Goal: Information Seeking & Learning: Learn about a topic

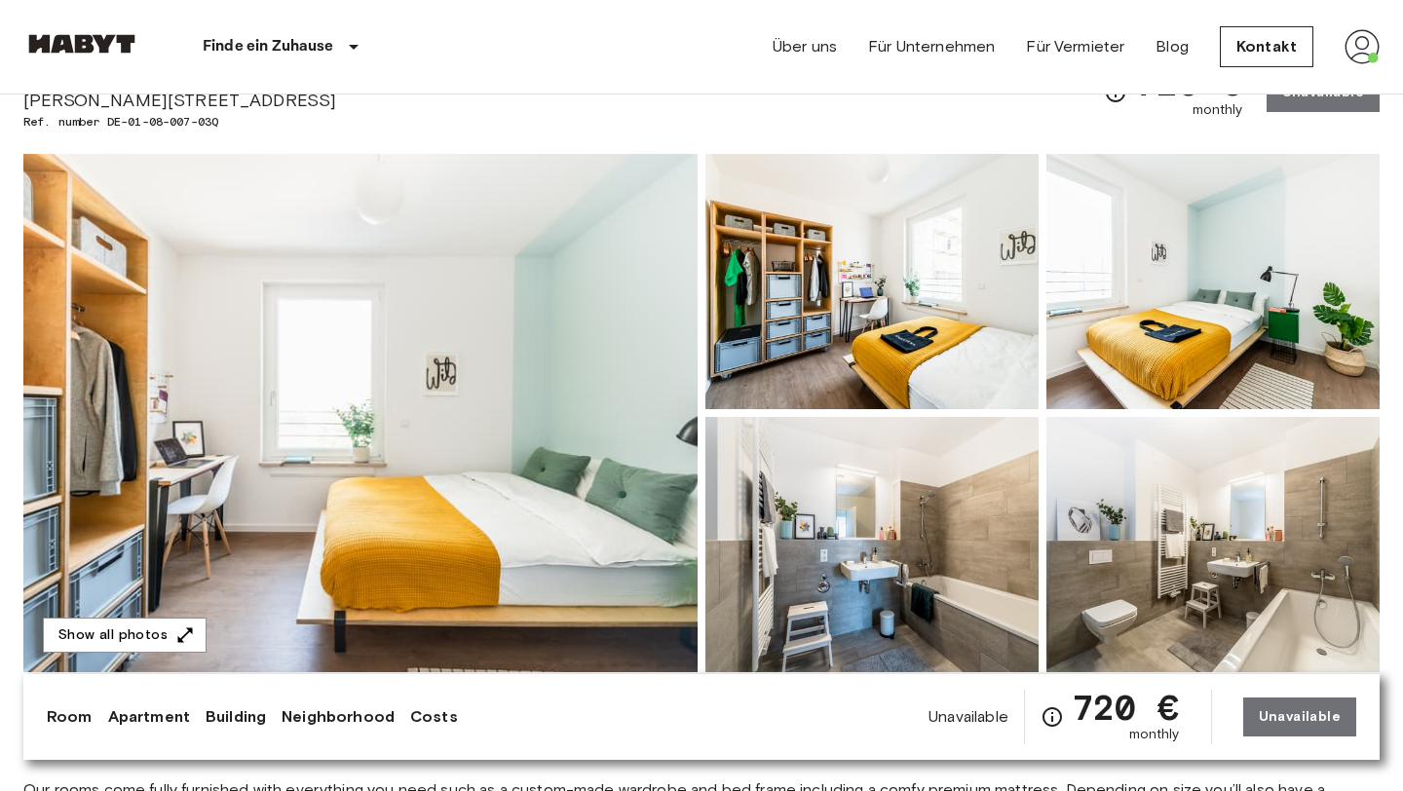
scroll to position [104, 0]
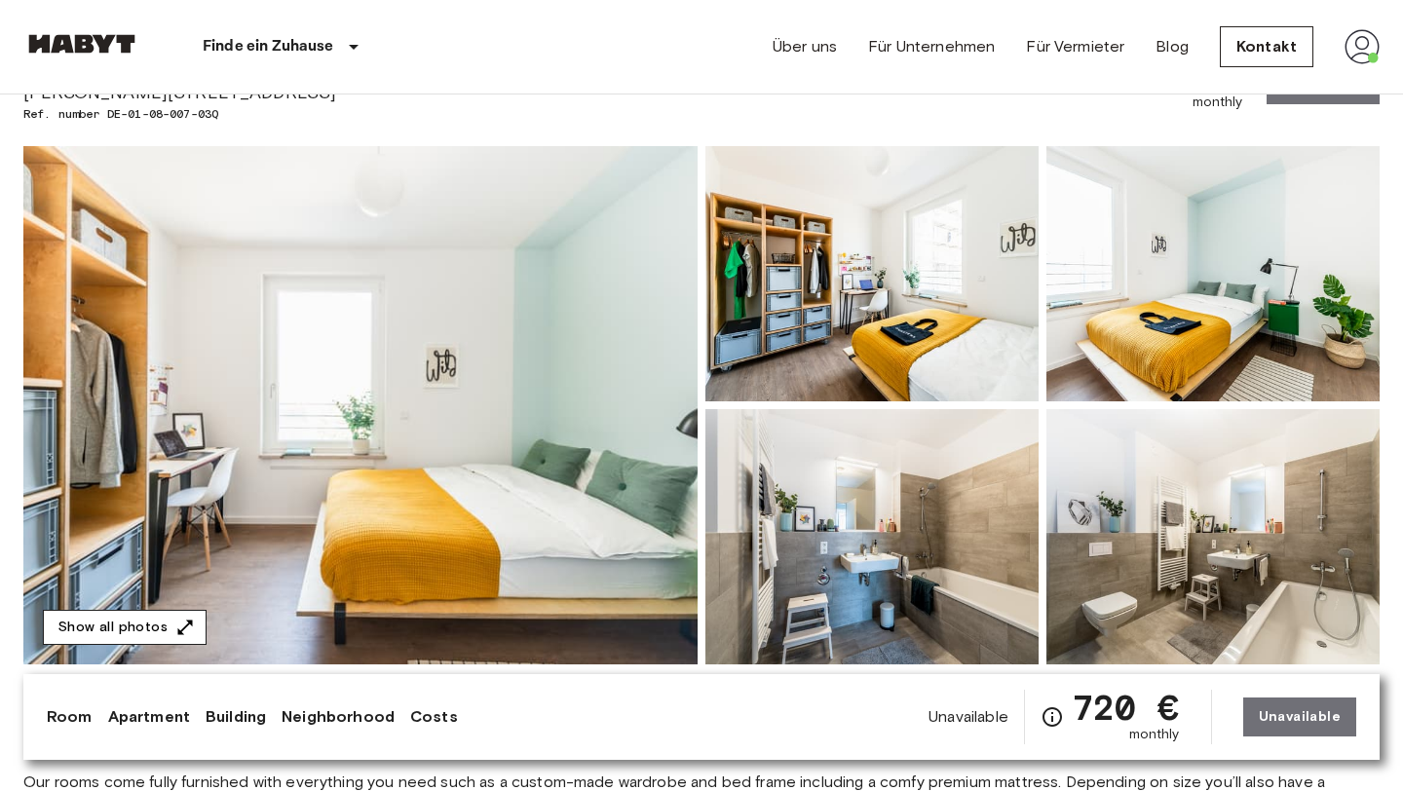
click at [165, 620] on button "Show all photos" at bounding box center [125, 628] width 164 height 36
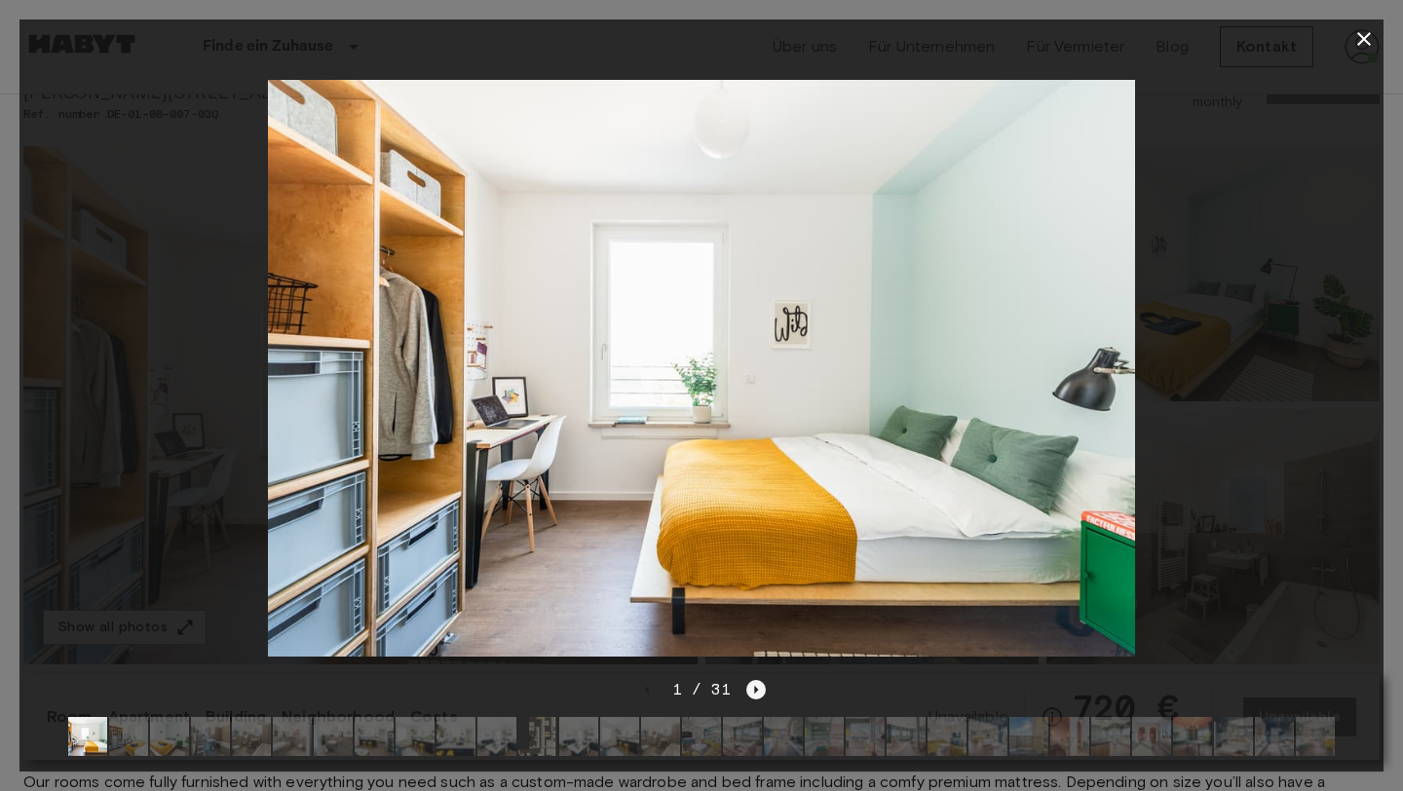
click at [752, 691] on icon "Next image" at bounding box center [755, 689] width 19 height 19
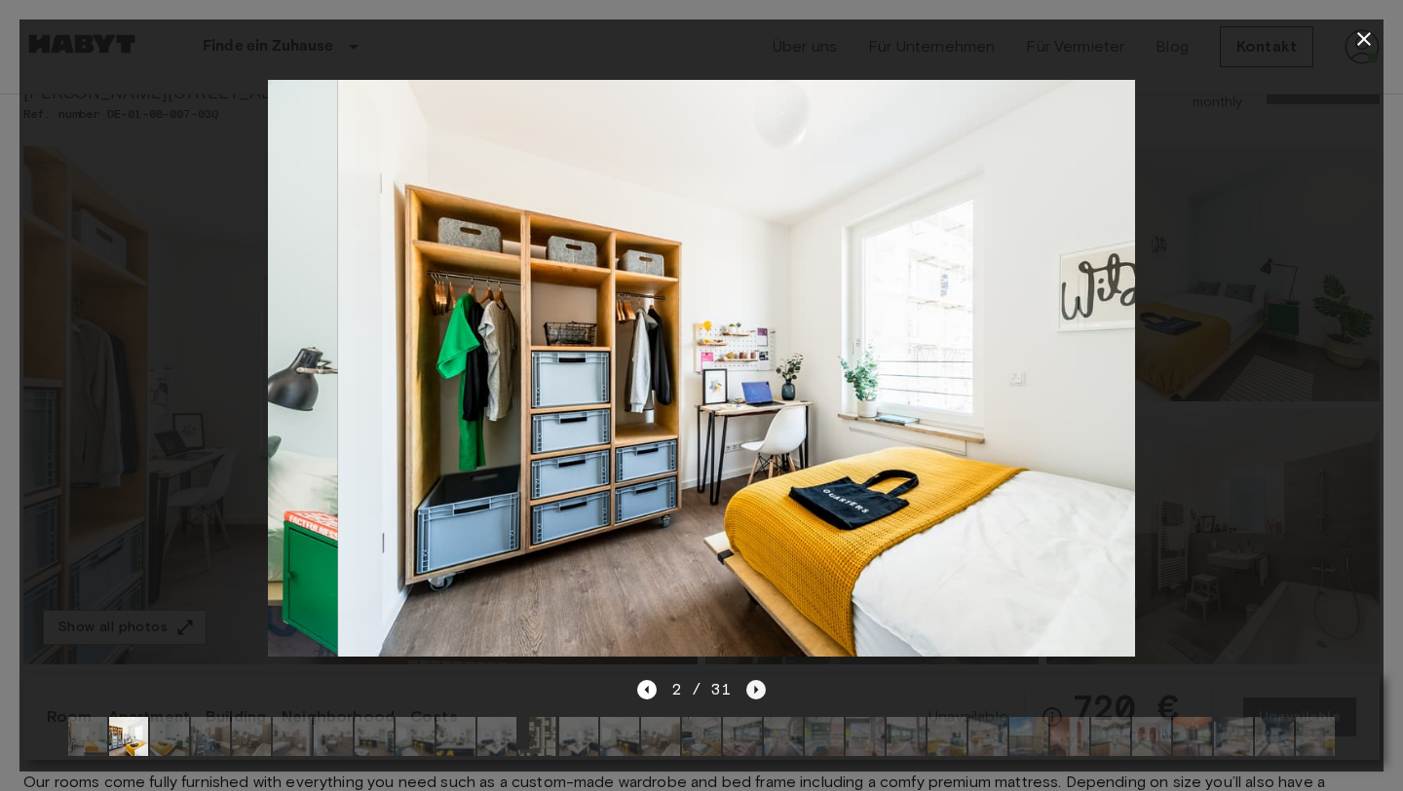
click at [752, 691] on icon "Next image" at bounding box center [755, 689] width 19 height 19
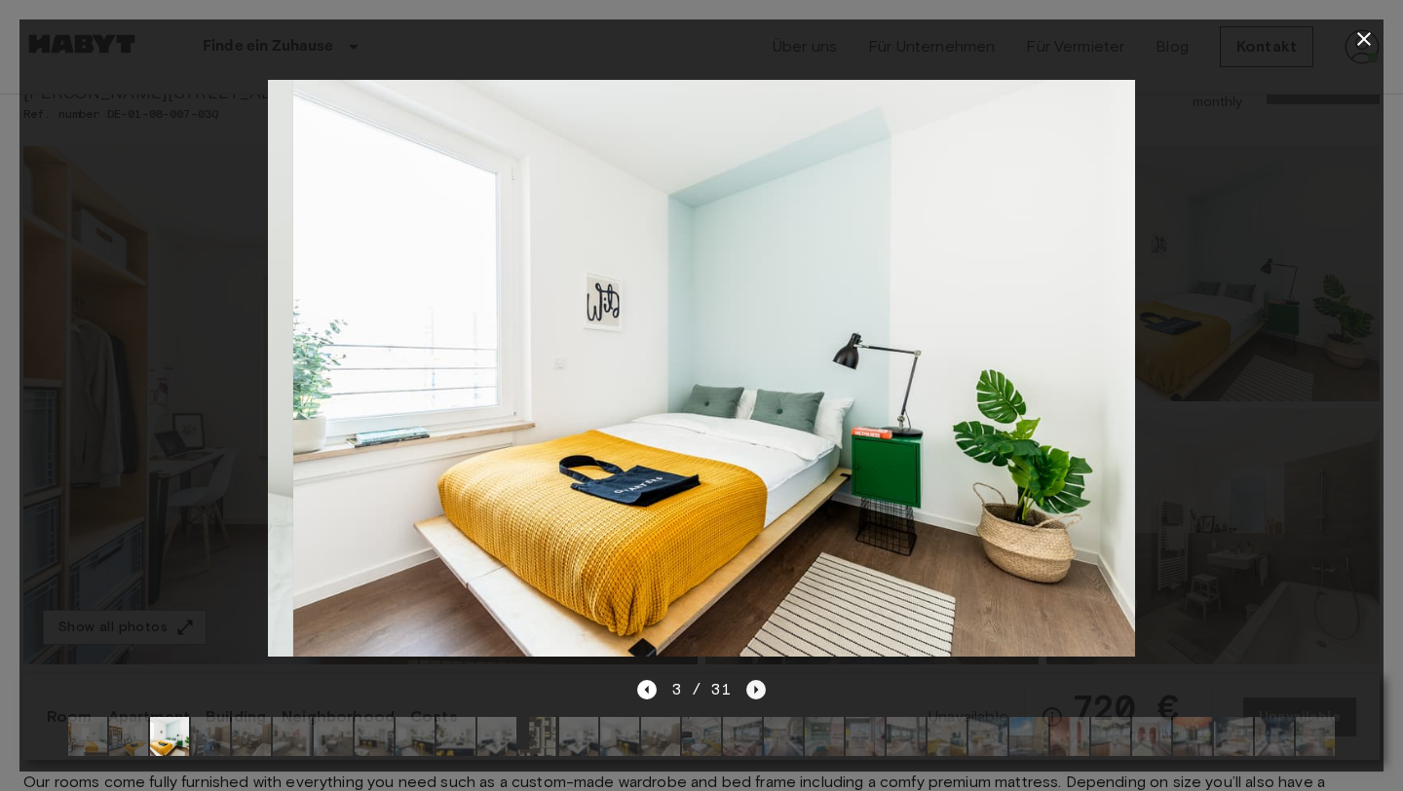
click at [752, 691] on icon "Next image" at bounding box center [755, 689] width 19 height 19
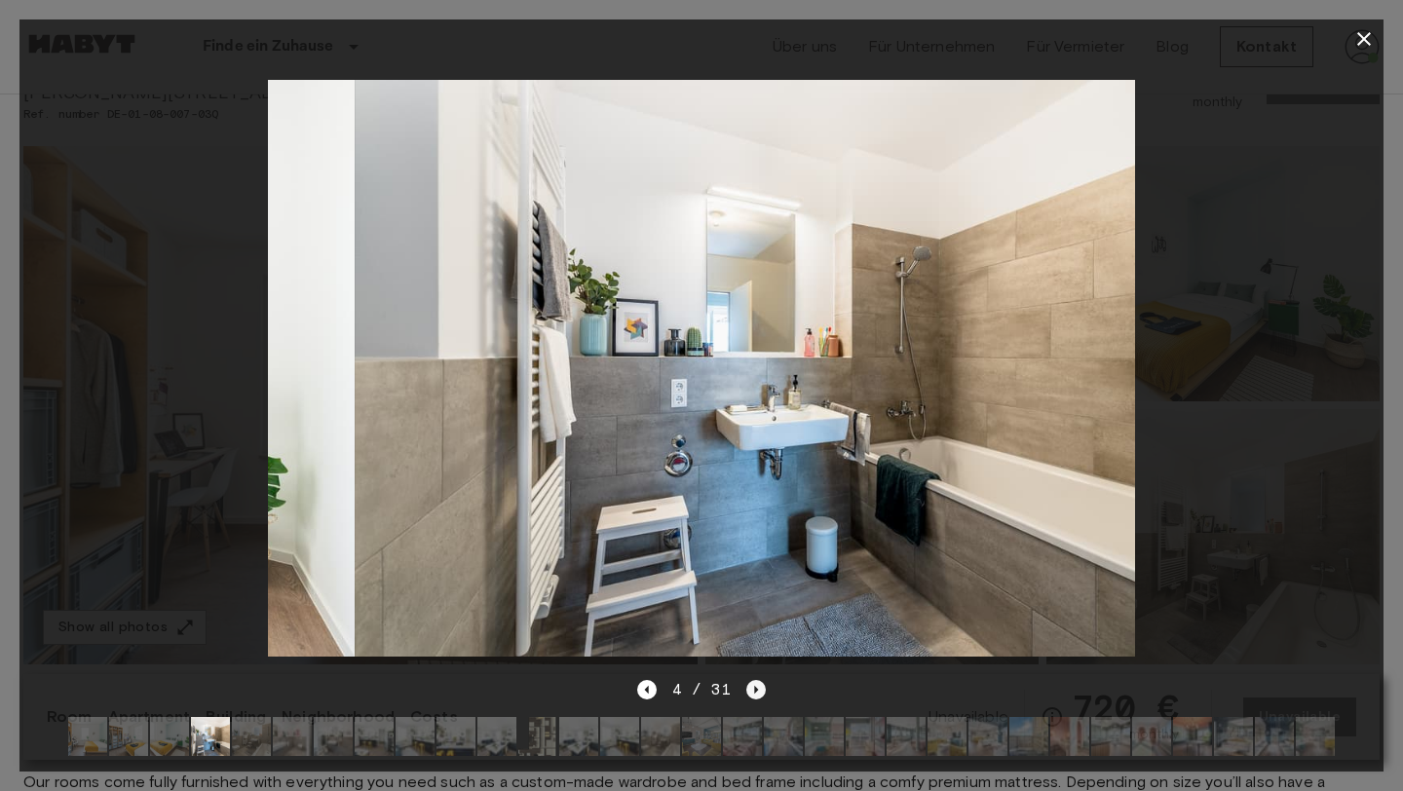
click at [752, 691] on icon "Next image" at bounding box center [755, 689] width 19 height 19
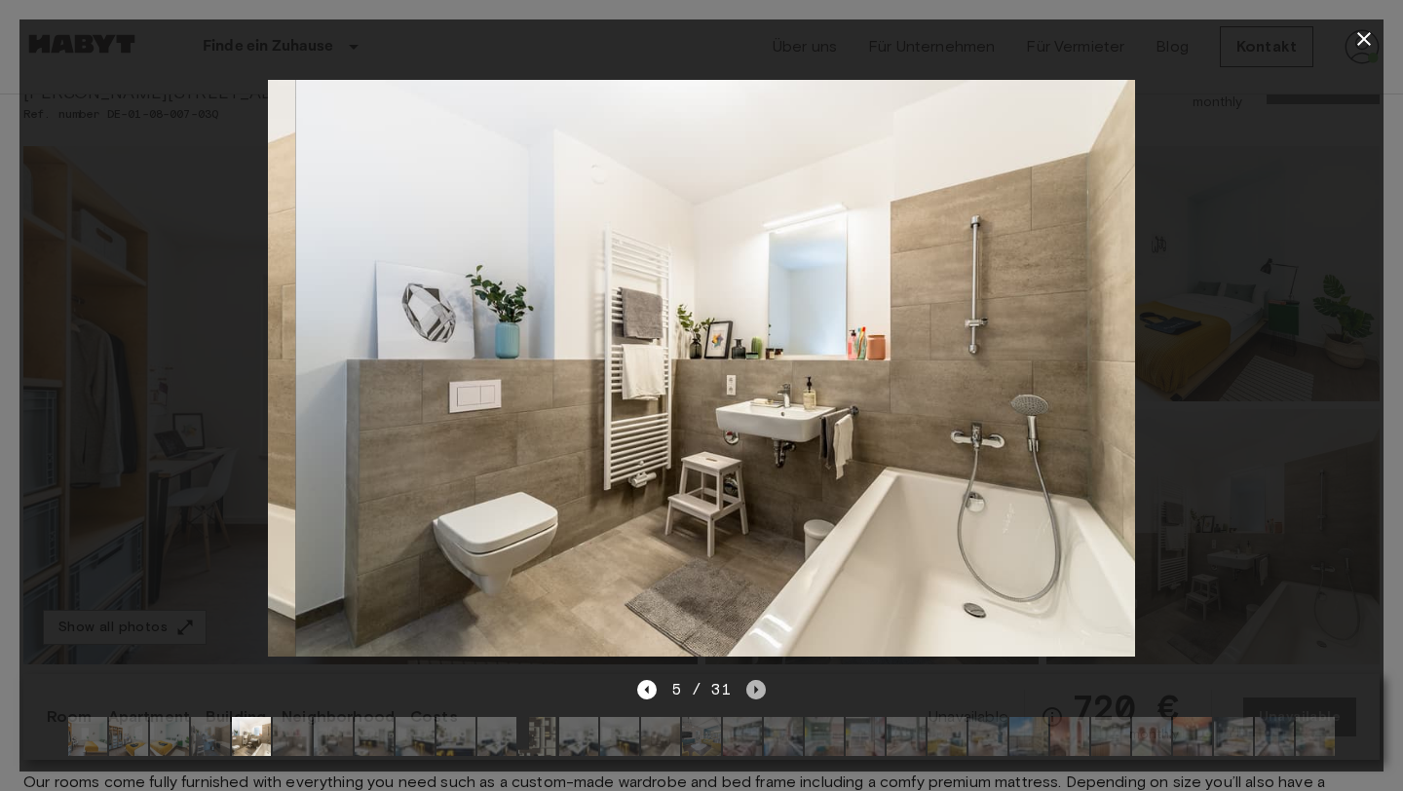
click at [752, 691] on icon "Next image" at bounding box center [755, 689] width 19 height 19
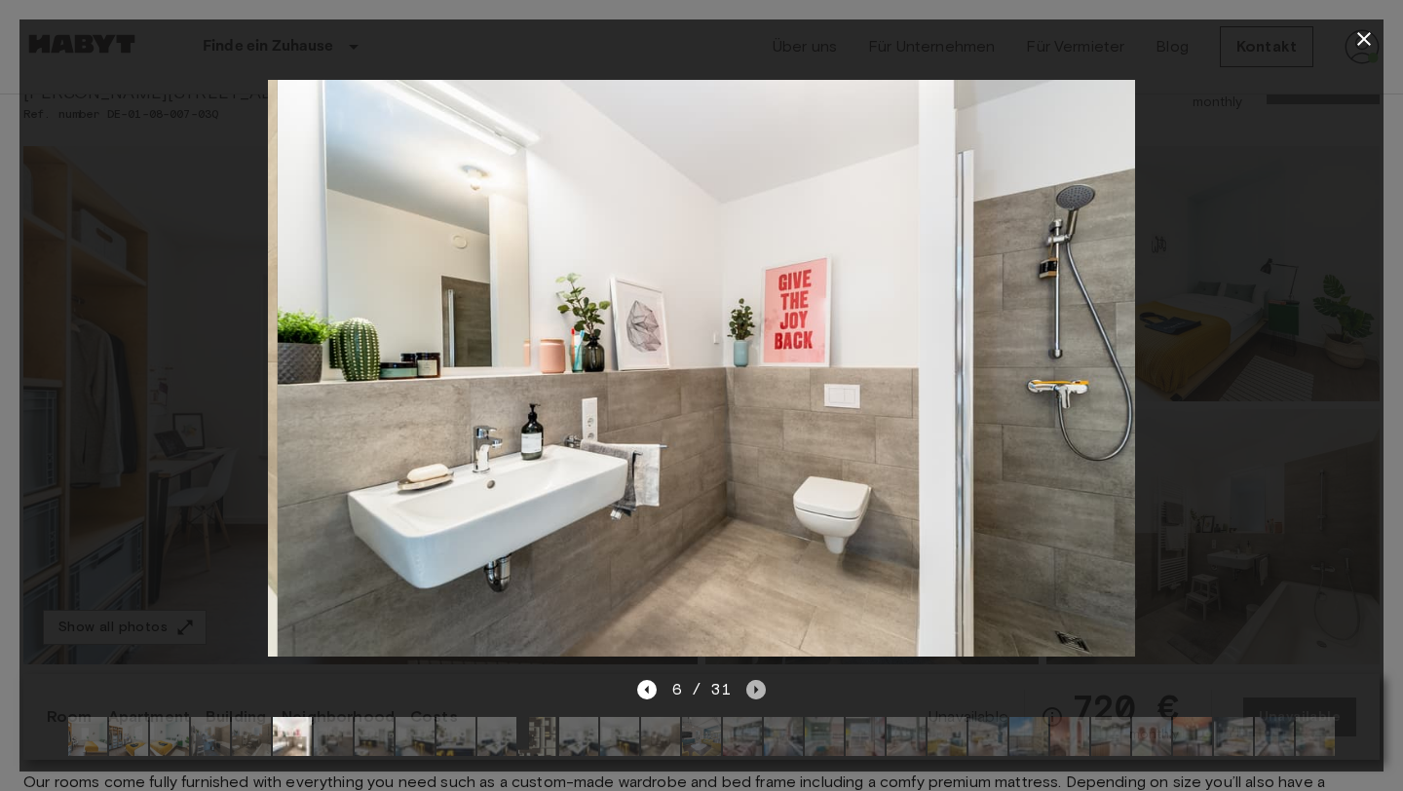
click at [752, 691] on icon "Next image" at bounding box center [755, 689] width 19 height 19
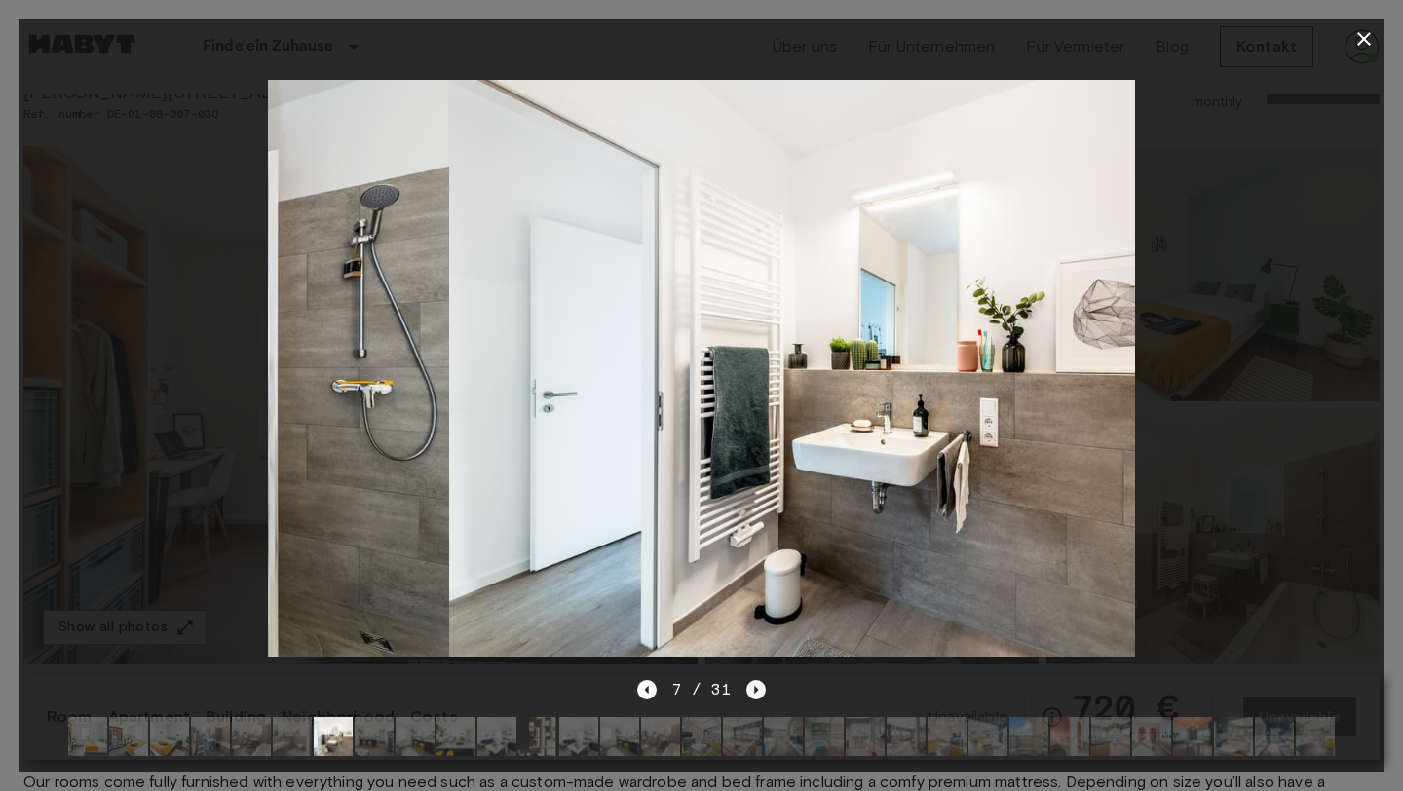
click at [752, 691] on icon "Next image" at bounding box center [755, 689] width 19 height 19
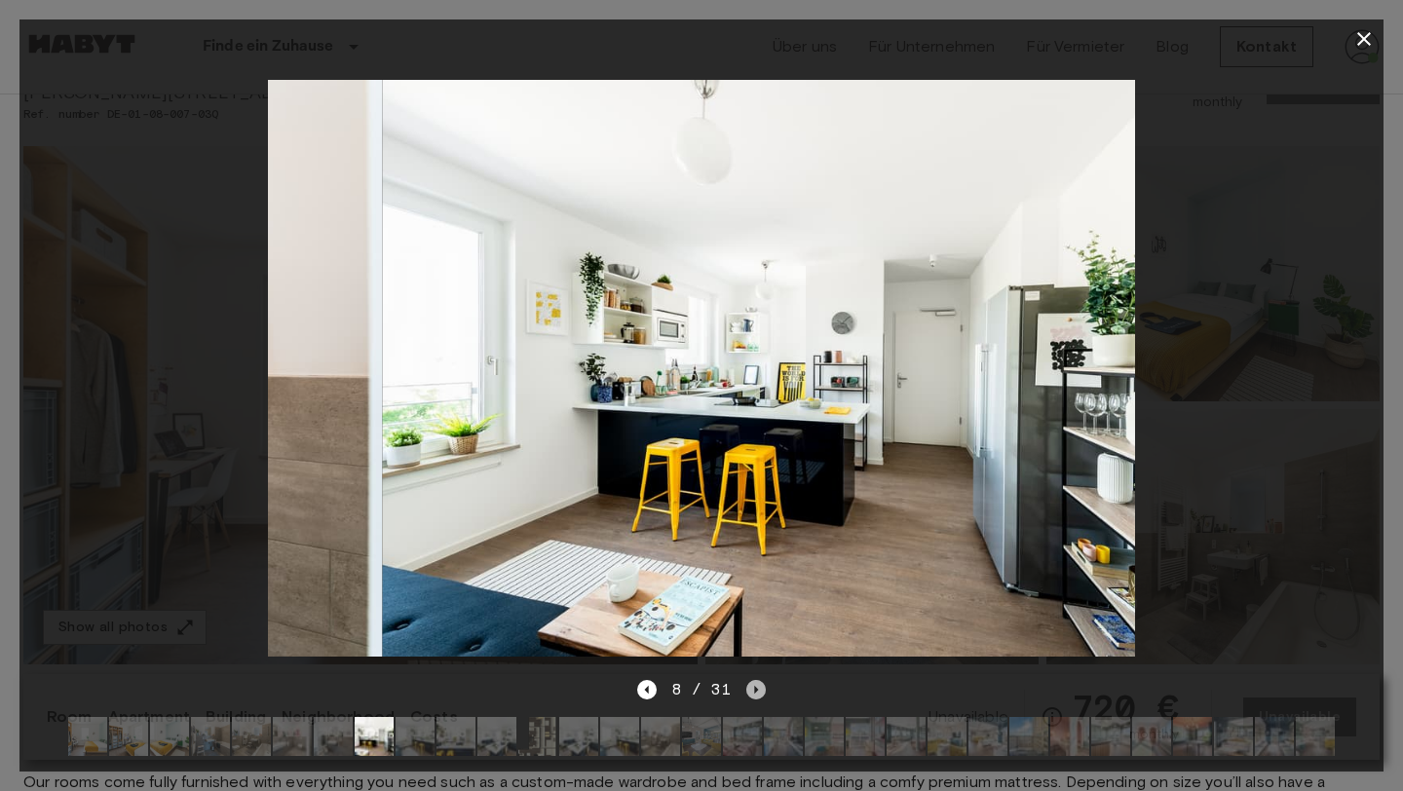
click at [752, 691] on icon "Next image" at bounding box center [755, 689] width 19 height 19
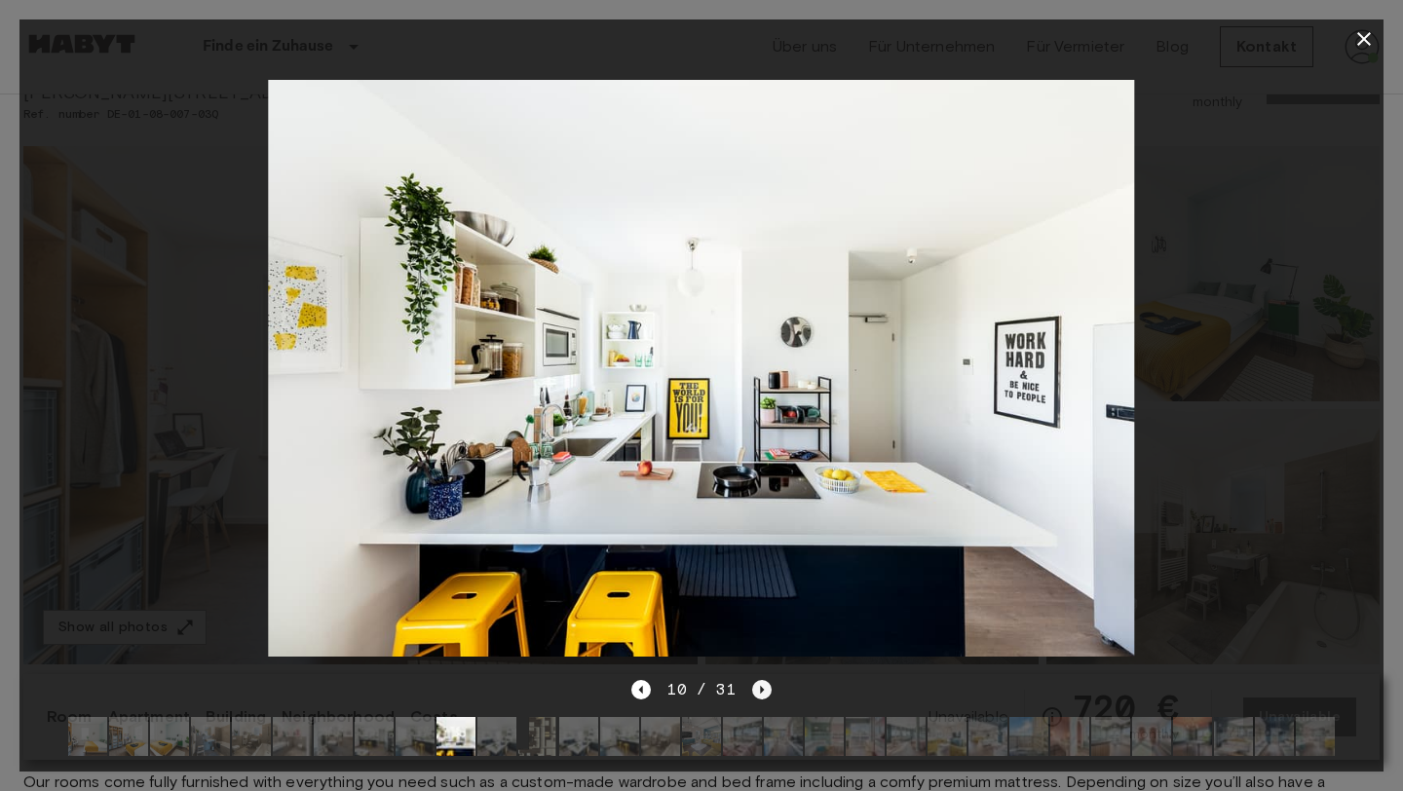
click at [752, 691] on icon "Next image" at bounding box center [761, 689] width 19 height 19
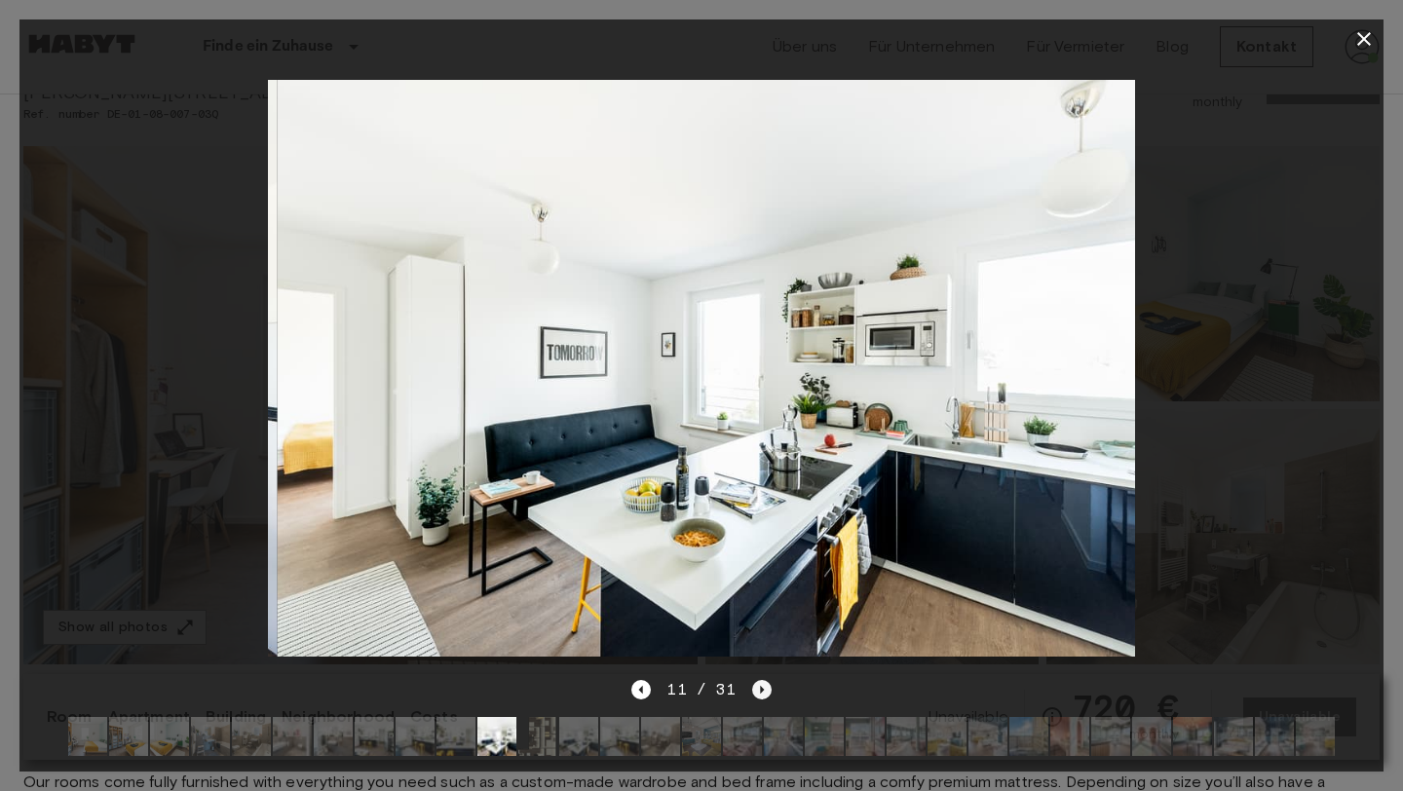
click at [752, 691] on icon "Next image" at bounding box center [761, 689] width 19 height 19
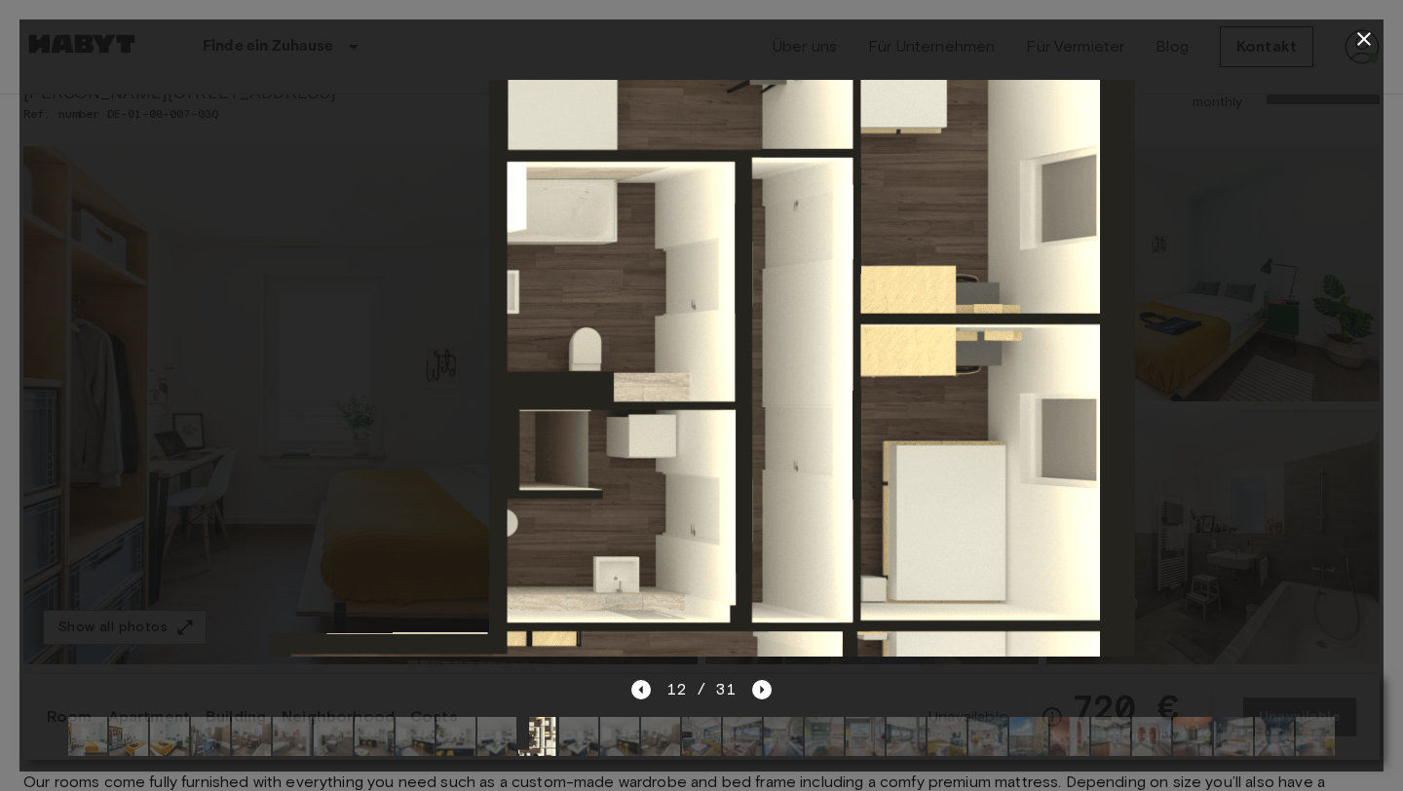
click at [1368, 41] on icon "button" at bounding box center [1363, 38] width 23 height 23
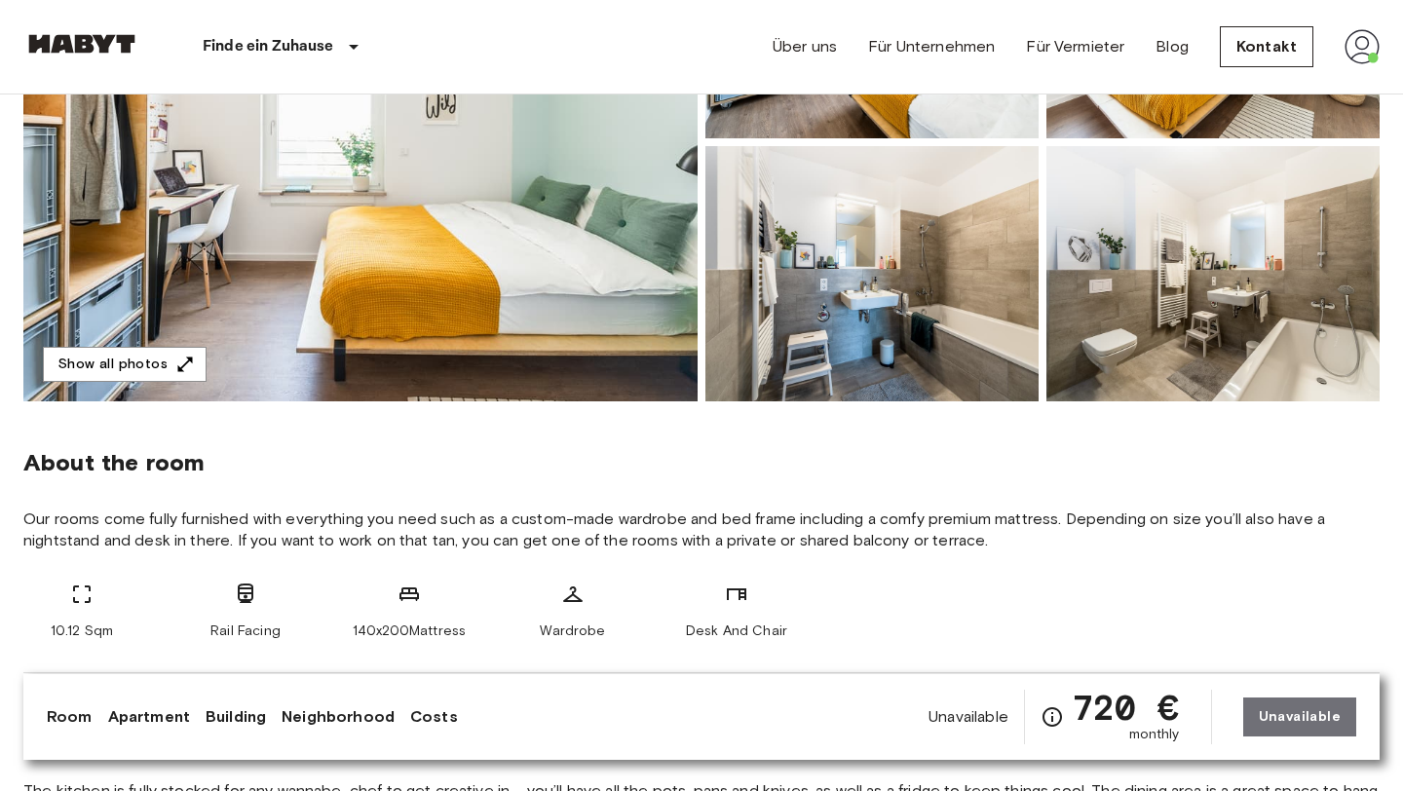
scroll to position [0, 0]
